Goal: Task Accomplishment & Management: Use online tool/utility

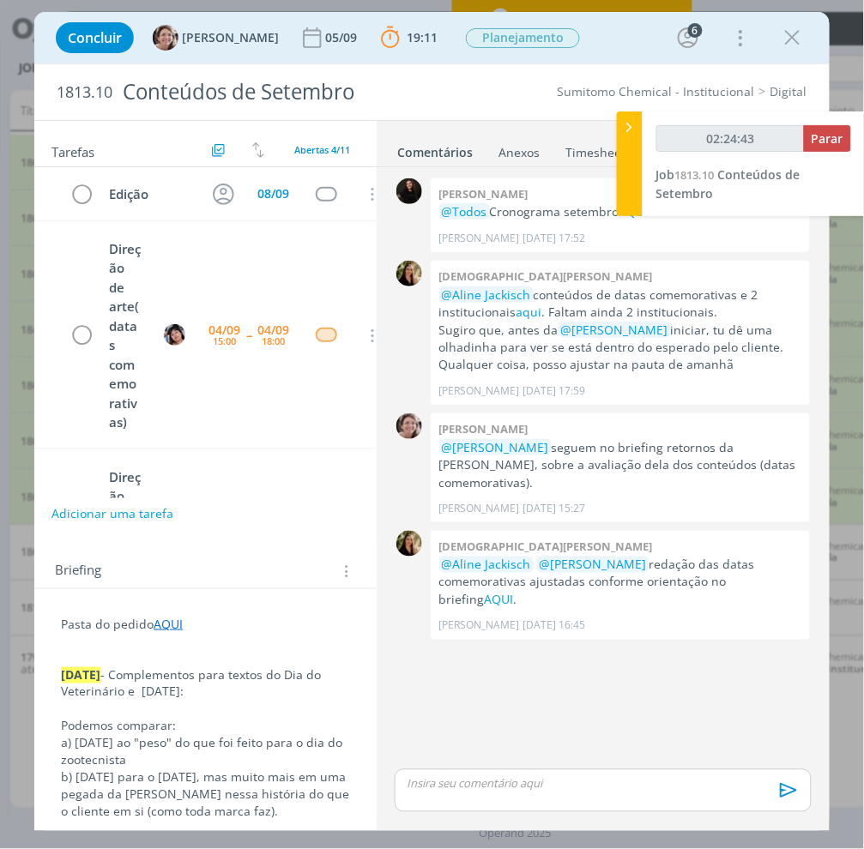
type input "02:24:44"
click at [569, 783] on p "dialog" at bounding box center [602, 783] width 389 height 15
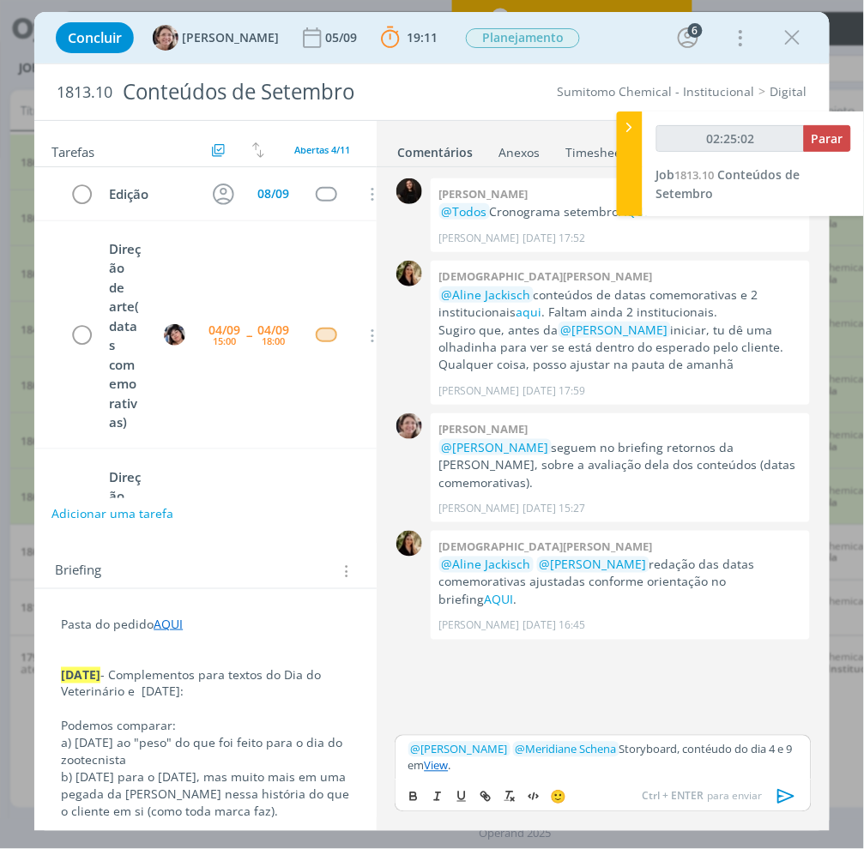
click at [786, 801] on icon "dialog" at bounding box center [787, 797] width 26 height 26
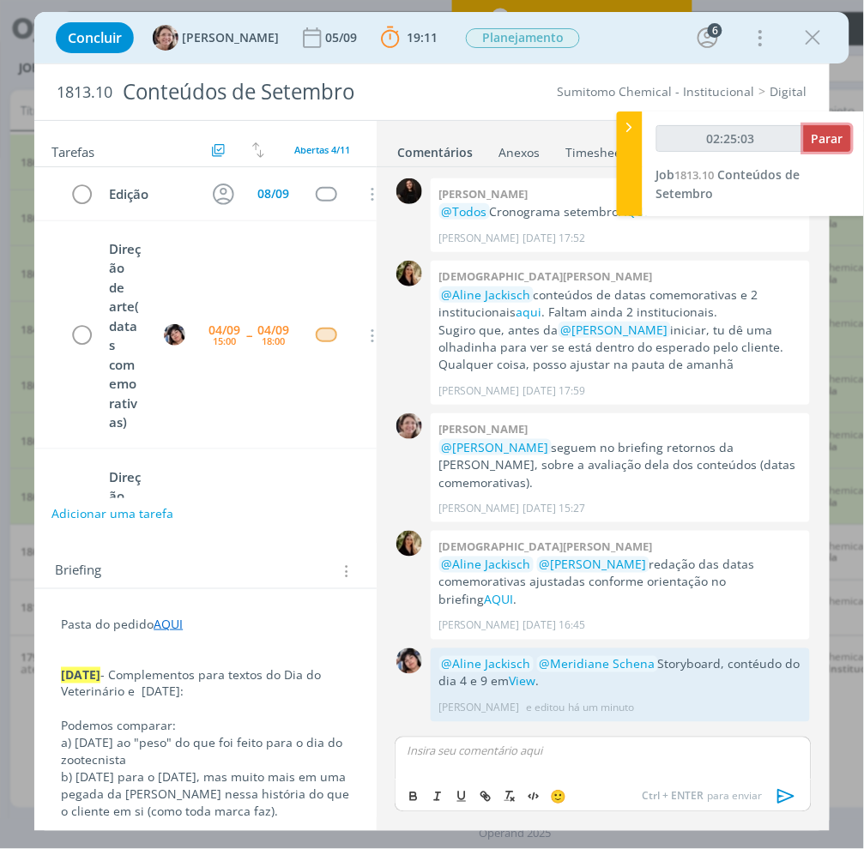
type input "02:25:04"
click at [825, 138] on span "Parar" at bounding box center [827, 138] width 32 height 16
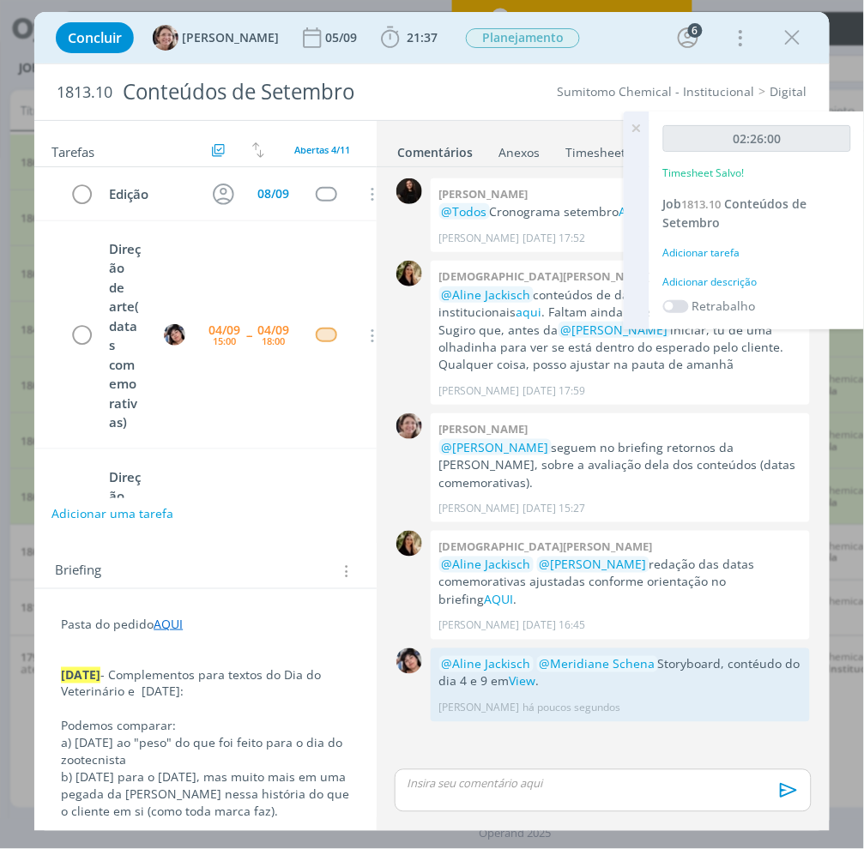
click at [701, 242] on div "02:26:00 Timesheet Salvo! Job 1813.10 Conteúdos de Setembro Adicionar tarefa Ad…" at bounding box center [756, 220] width 215 height 218
click at [700, 250] on div "Adicionar tarefa" at bounding box center [757, 252] width 188 height 15
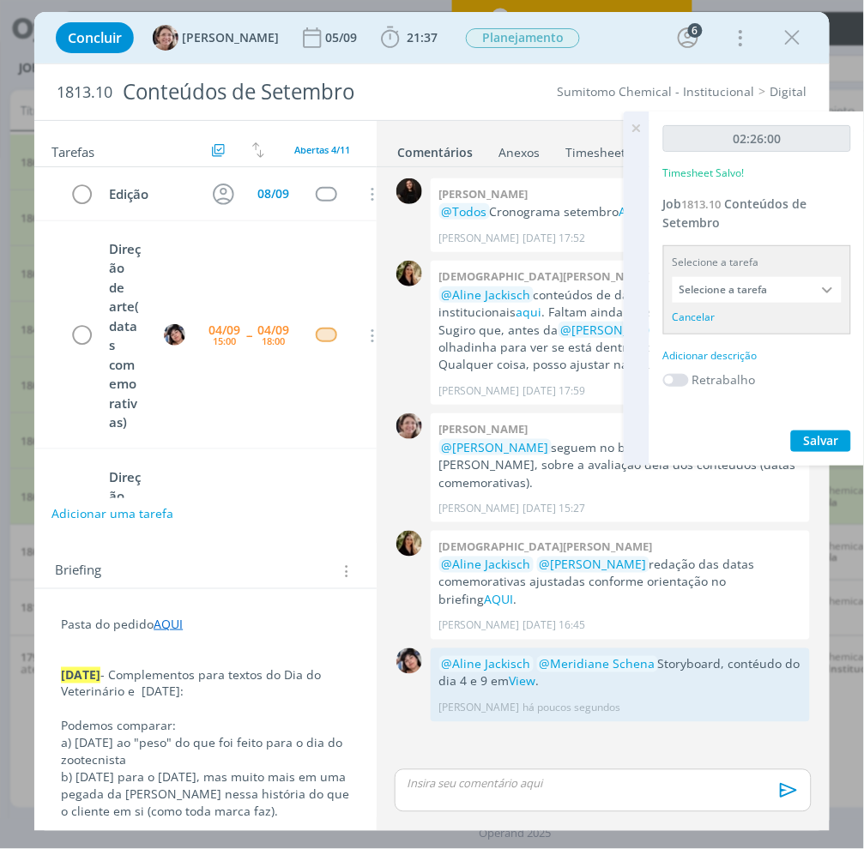
click at [741, 297] on input "Selecione a tarefa" at bounding box center [756, 290] width 169 height 26
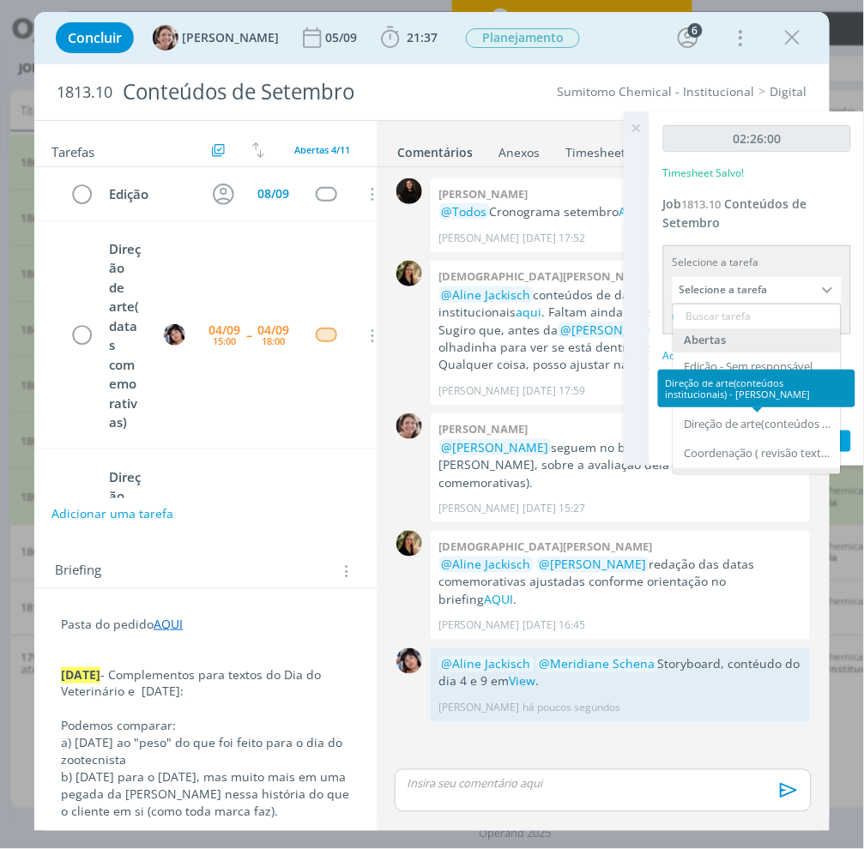
click at [723, 401] on div "Direção de arte(conteúdos institucionais) - [PERSON_NAME]" at bounding box center [756, 389] width 197 height 38
drag, startPoint x: 703, startPoint y: 390, endPoint x: 689, endPoint y: 387, distance: 15.0
click at [703, 389] on div "Direção de arte(conteúdos institucionais) - [PERSON_NAME]" at bounding box center [756, 389] width 197 height 38
click at [686, 387] on div "Direção de arte(conteúdos institucionais) - [PERSON_NAME]" at bounding box center [756, 389] width 197 height 38
click at [674, 403] on div "Direção de arte(conteúdos institucionais) - [PERSON_NAME]" at bounding box center [756, 389] width 197 height 38
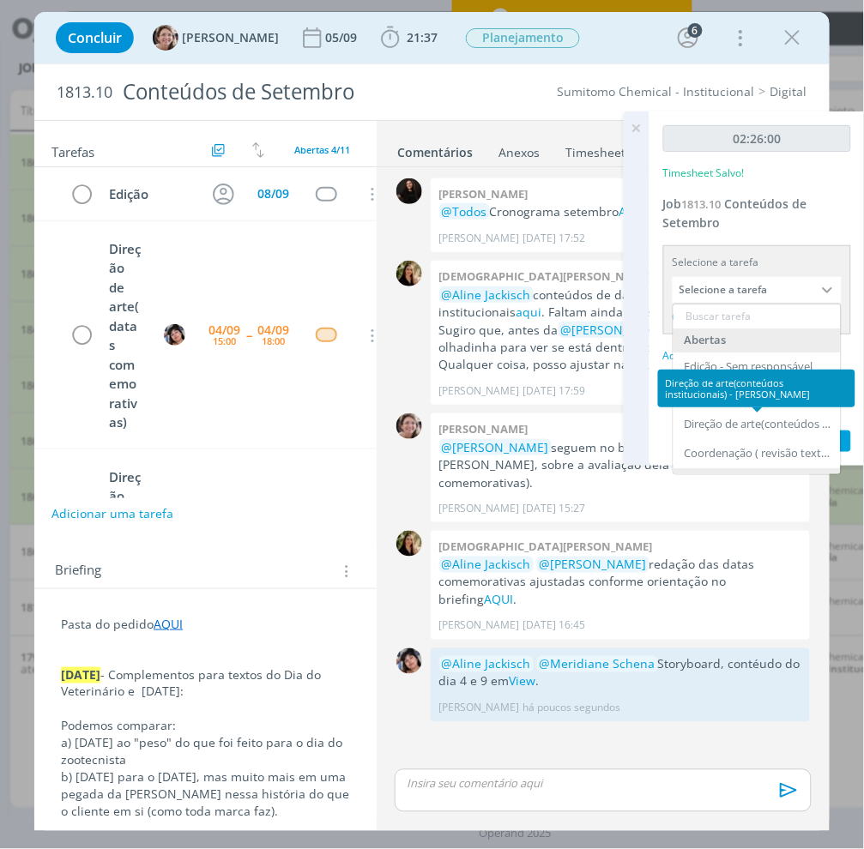
drag, startPoint x: 670, startPoint y: 413, endPoint x: 688, endPoint y: 444, distance: 35.7
click at [672, 425] on div "02:26:00 Timesheet Salvo! Job 1813.10 Conteúdos de Setembro Selecione a tarefa …" at bounding box center [756, 288] width 215 height 354
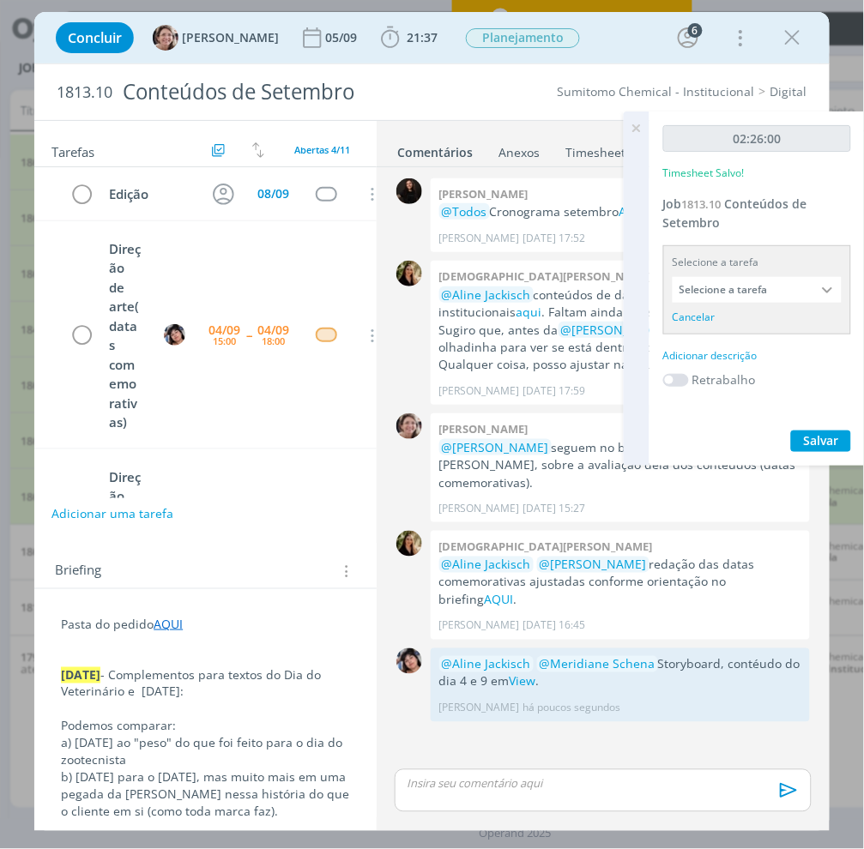
click at [786, 293] on input "Selecione a tarefa" at bounding box center [756, 290] width 169 height 26
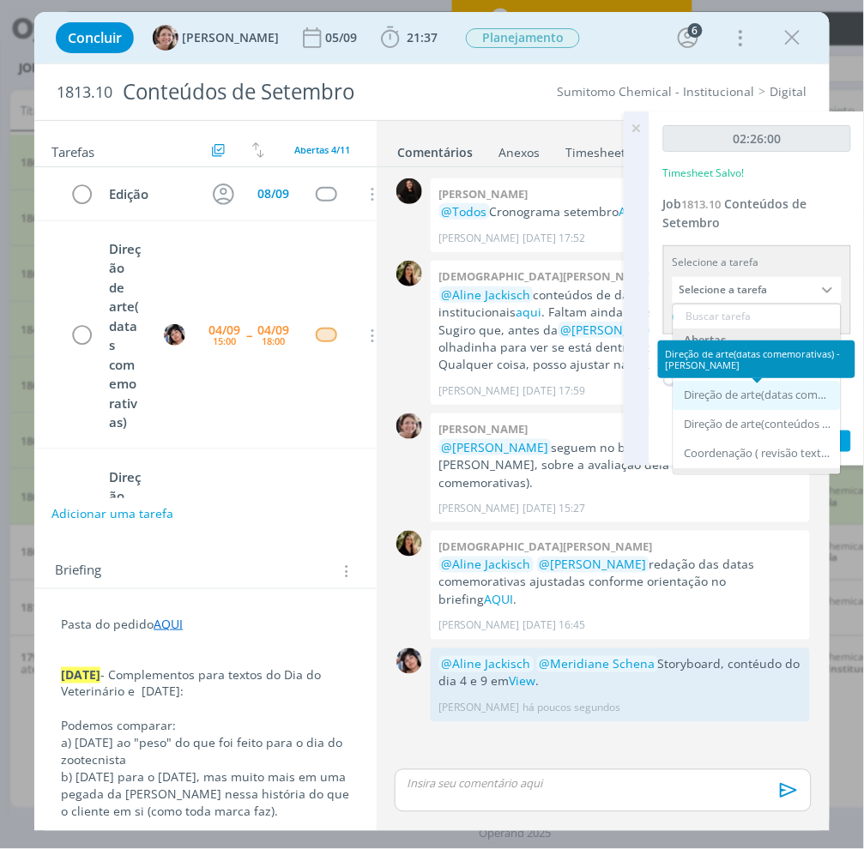
click at [791, 388] on div "Direção de arte(datas comemorativas) - [PERSON_NAME]" at bounding box center [756, 395] width 167 height 29
type input "Direção de arte(datas comemorativas)"
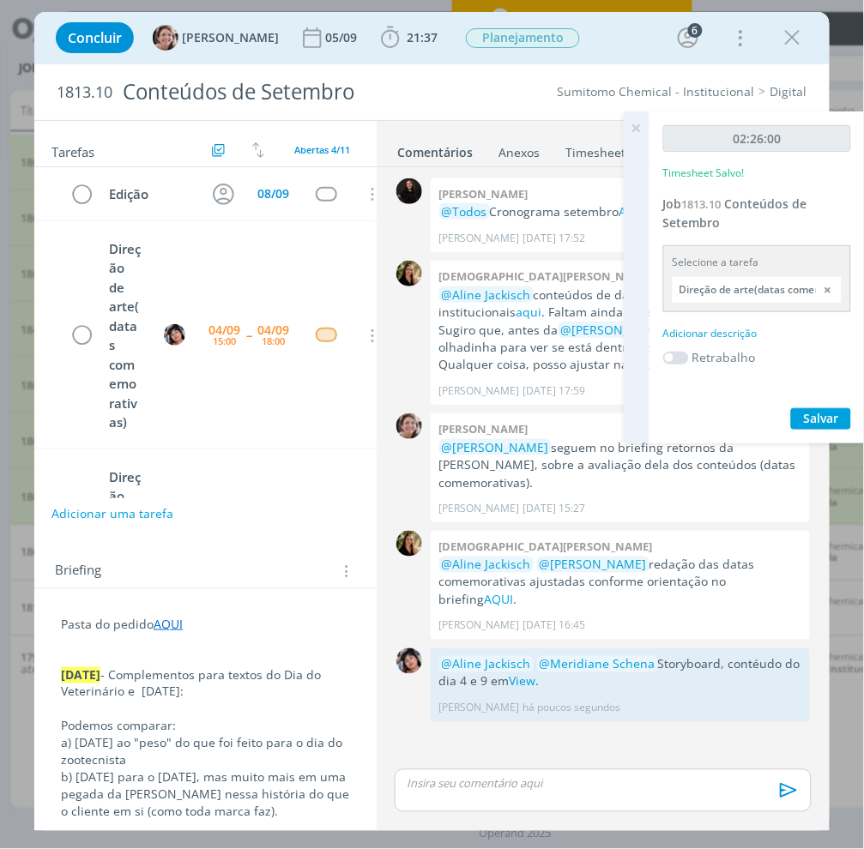
click at [741, 328] on div "Adicionar descrição" at bounding box center [757, 333] width 188 height 15
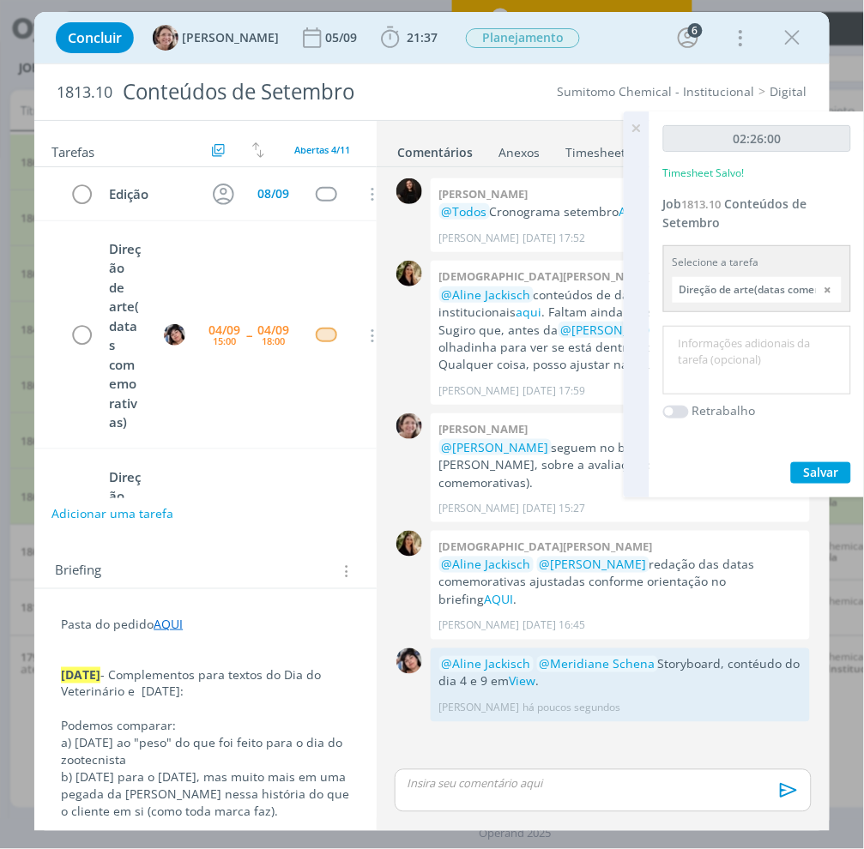
click at [734, 384] on textarea at bounding box center [756, 360] width 179 height 61
type textarea "LAYOUT"
click at [805, 467] on span "Salvar" at bounding box center [821, 472] width 35 height 16
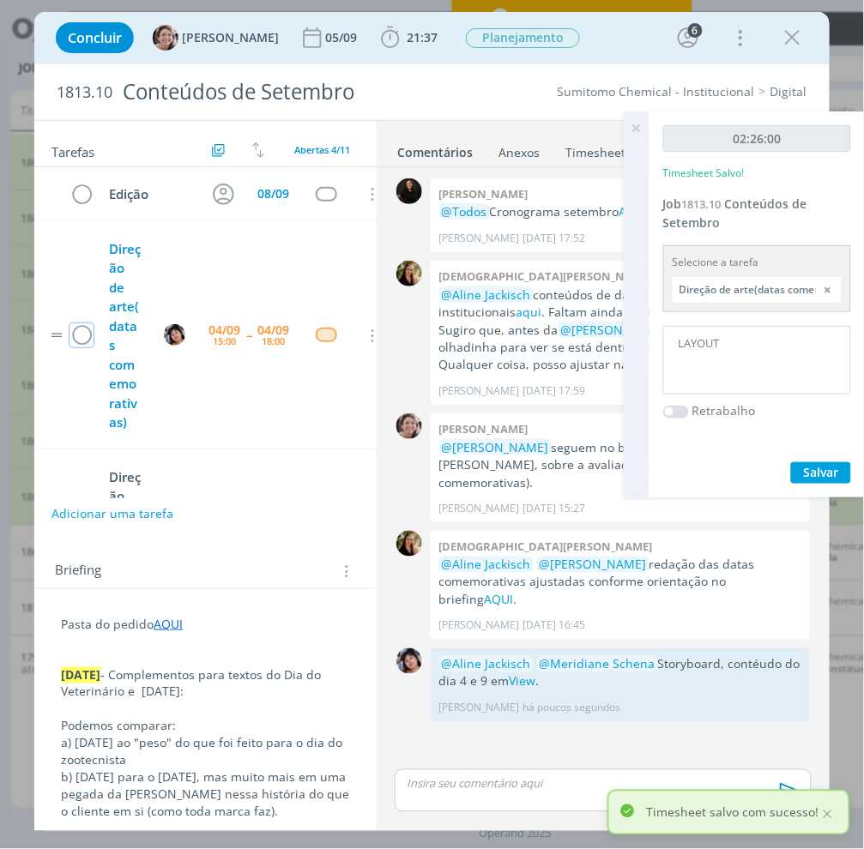
drag, startPoint x: 86, startPoint y: 340, endPoint x: 118, endPoint y: 334, distance: 32.3
click at [86, 340] on icon "dialog" at bounding box center [81, 336] width 24 height 26
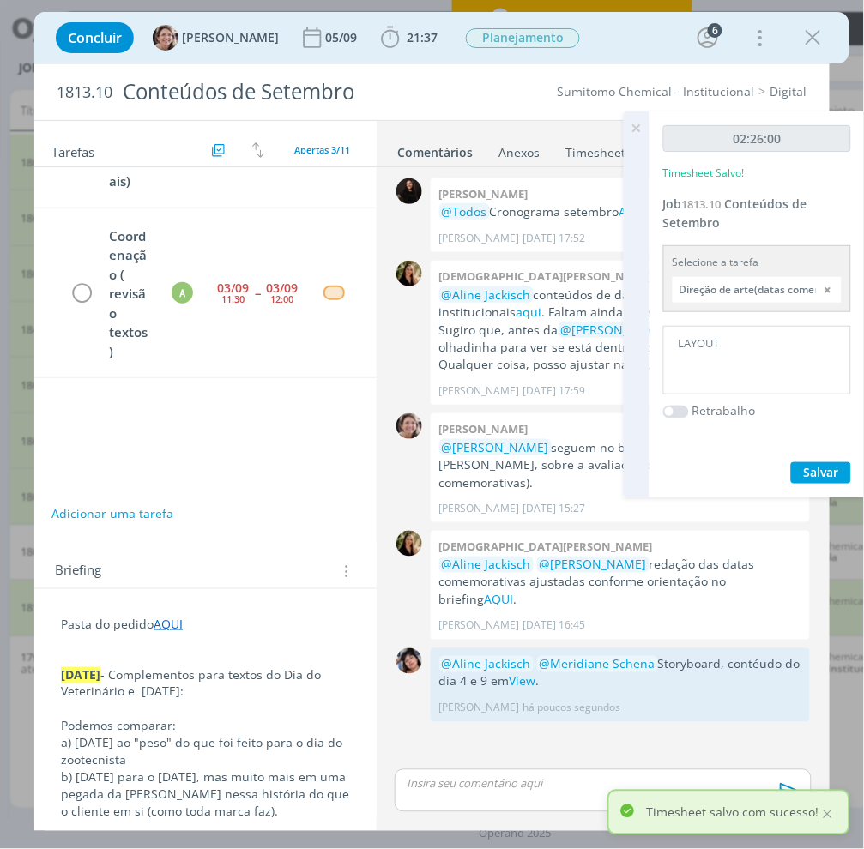
click at [635, 127] on icon at bounding box center [636, 127] width 31 height 33
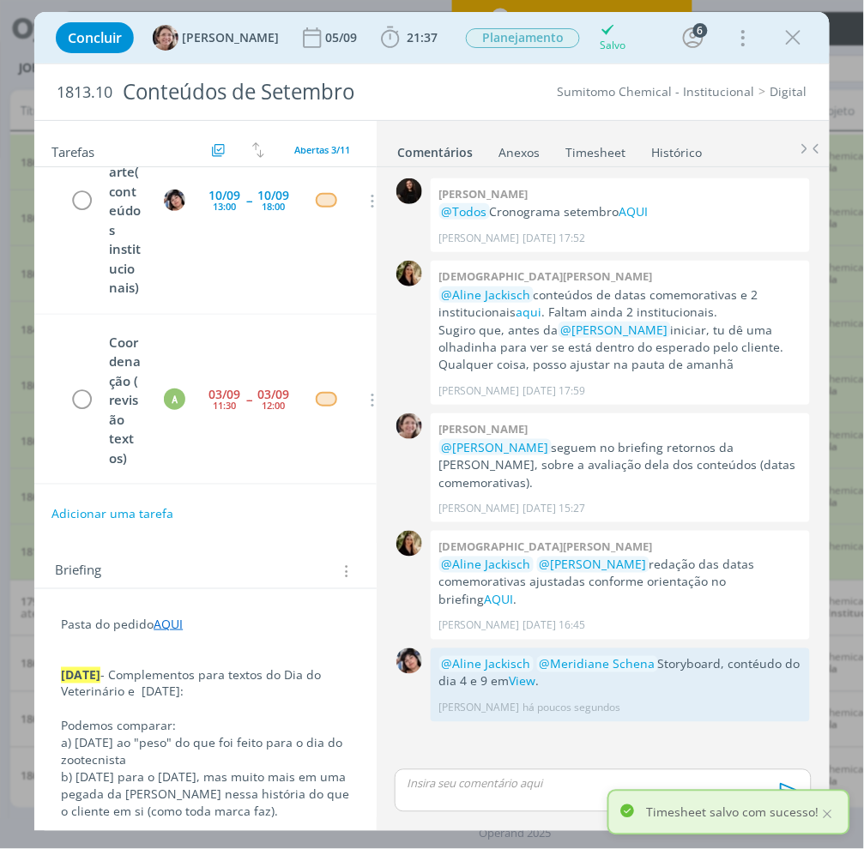
scroll to position [194, 0]
drag, startPoint x: 791, startPoint y: 45, endPoint x: 758, endPoint y: 4, distance: 51.8
click at [791, 44] on icon "dialog" at bounding box center [793, 38] width 26 height 26
